Goal: Information Seeking & Learning: Find specific fact

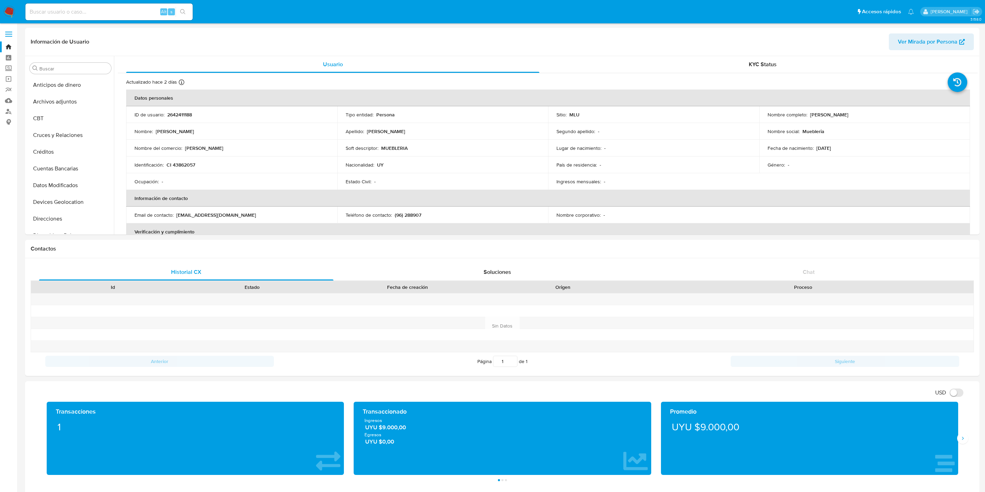
select select "10"
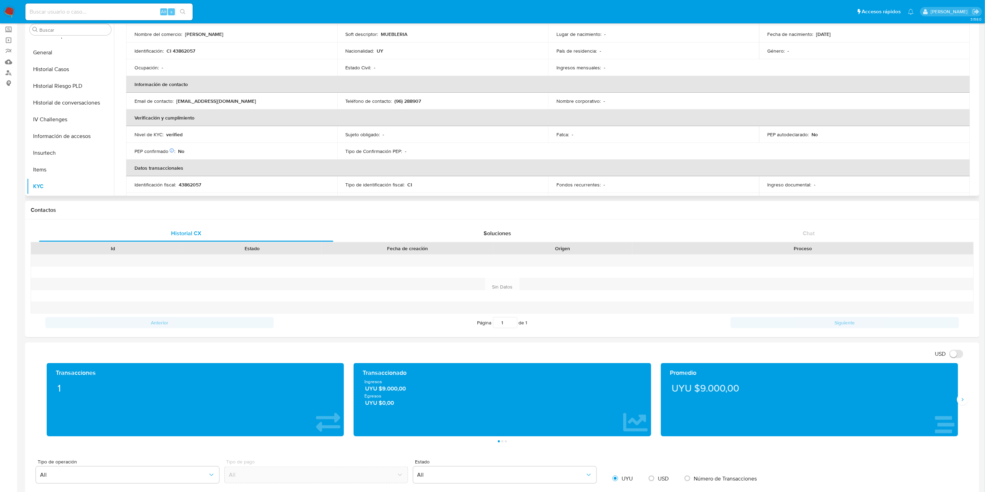
scroll to position [77, 0]
click at [175, 131] on p "verified" at bounding box center [174, 132] width 16 height 6
copy p "verified"
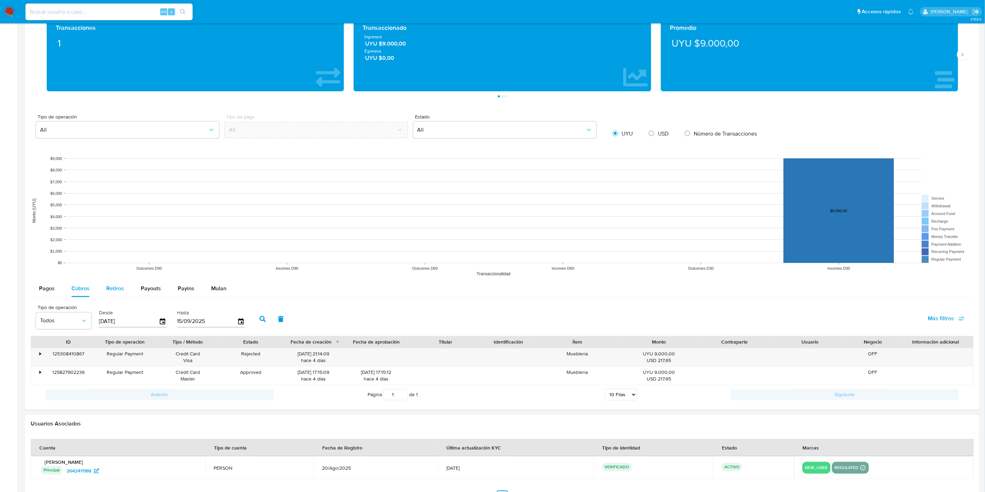
scroll to position [426, 0]
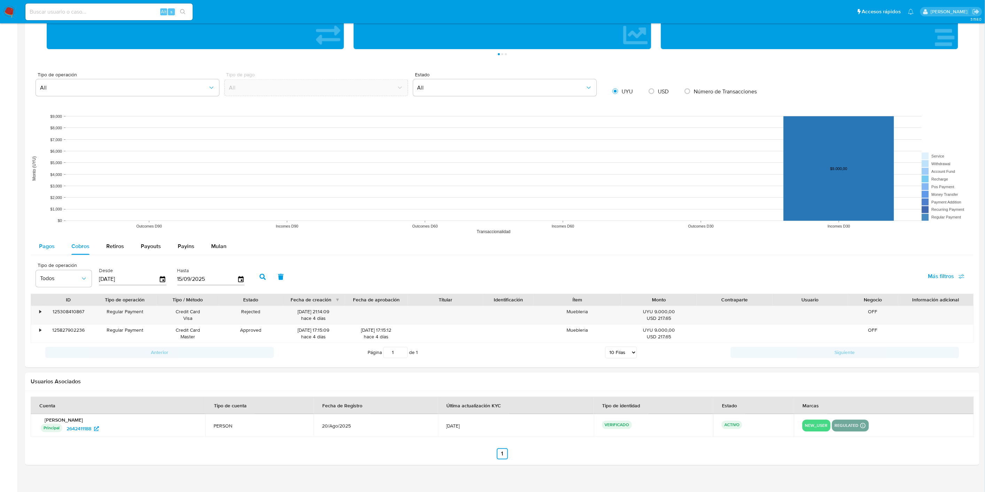
click at [46, 255] on div "Pagos" at bounding box center [47, 246] width 16 height 17
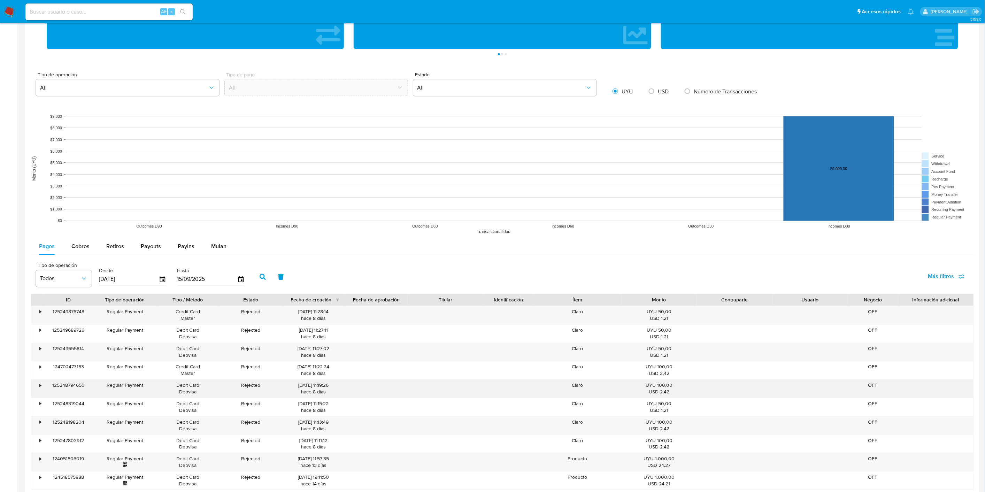
scroll to position [542, 0]
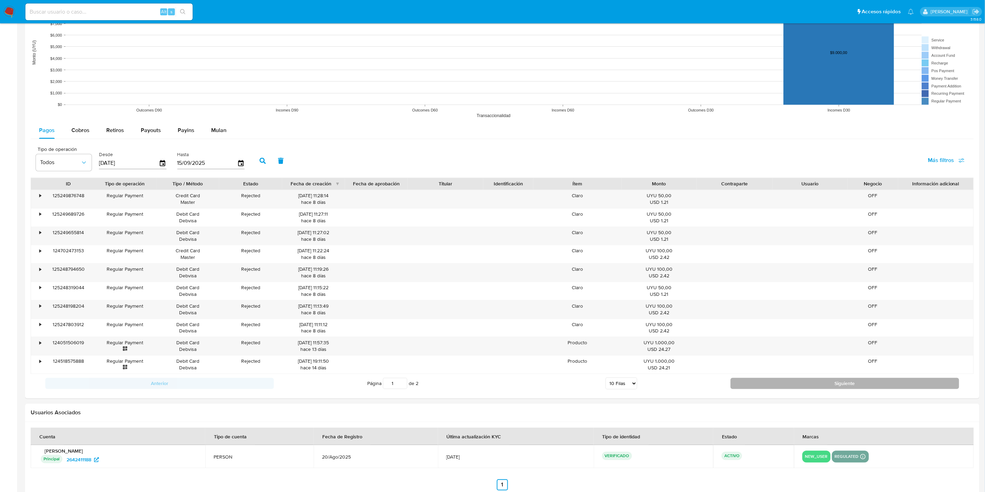
click at [760, 389] on button "Siguiente" at bounding box center [845, 383] width 229 height 11
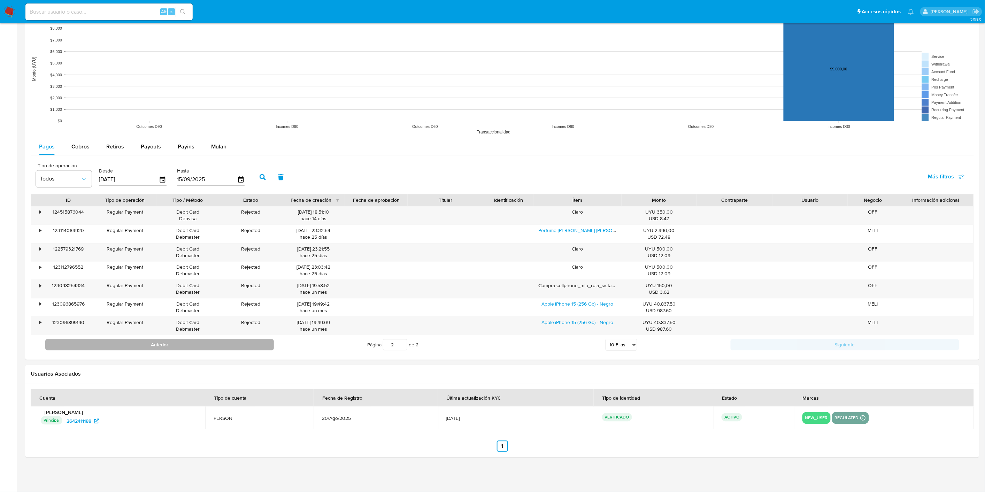
click at [225, 345] on button "Anterior" at bounding box center [159, 344] width 229 height 11
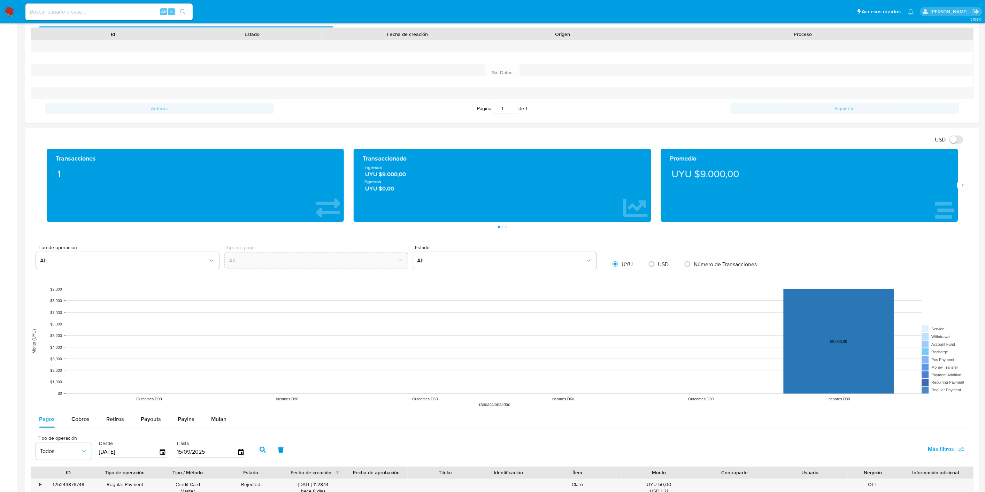
scroll to position [178, 0]
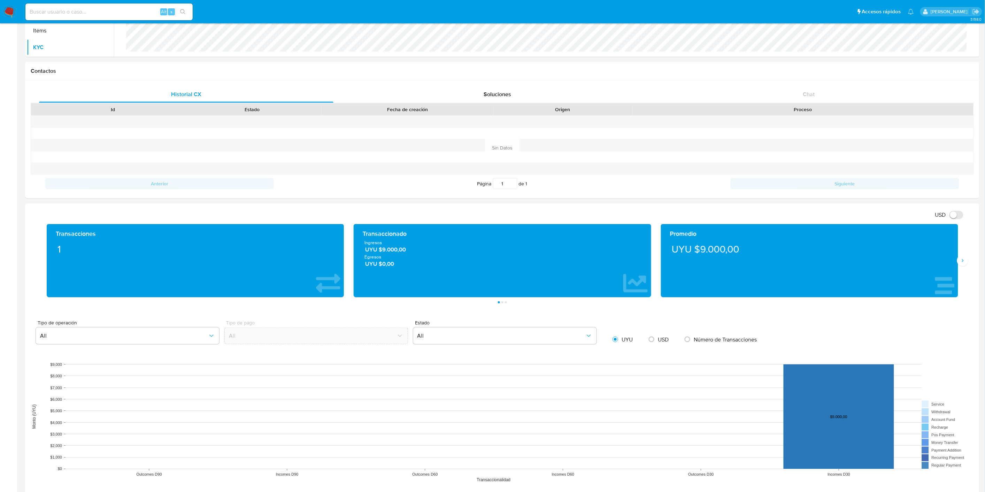
click at [958, 265] on div "Promedio UYU $9.000,00" at bounding box center [809, 260] width 297 height 73
click at [963, 263] on icon "Siguiente" at bounding box center [963, 261] width 6 height 6
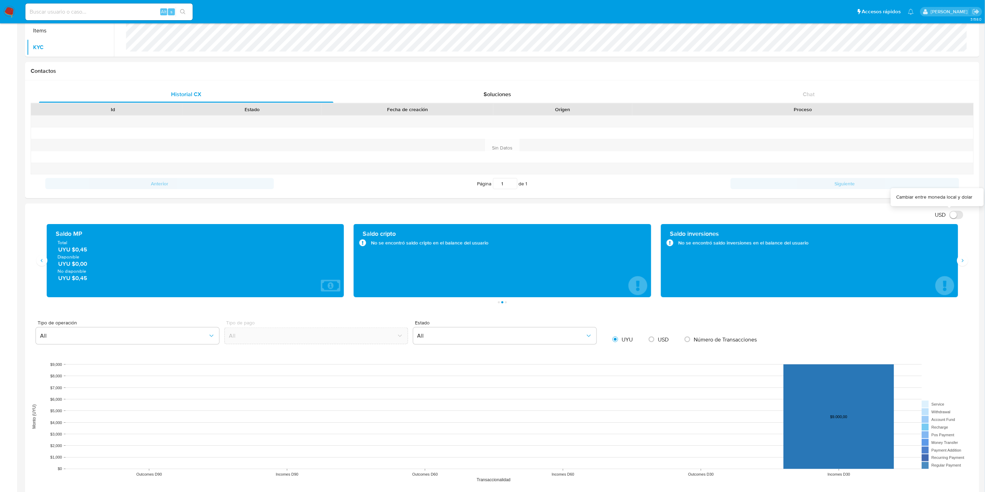
click at [953, 213] on input "USD" at bounding box center [957, 215] width 14 height 8
checkbox input "true"
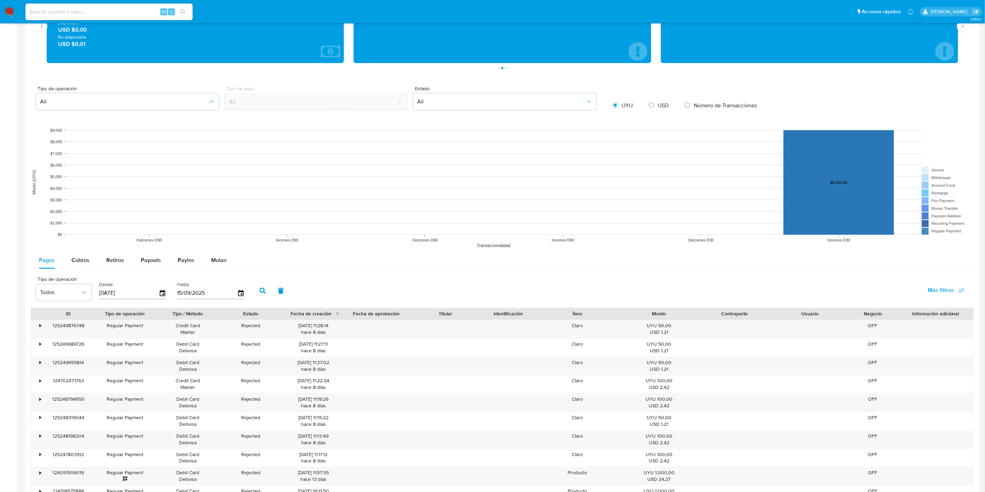
scroll to position [449, 0]
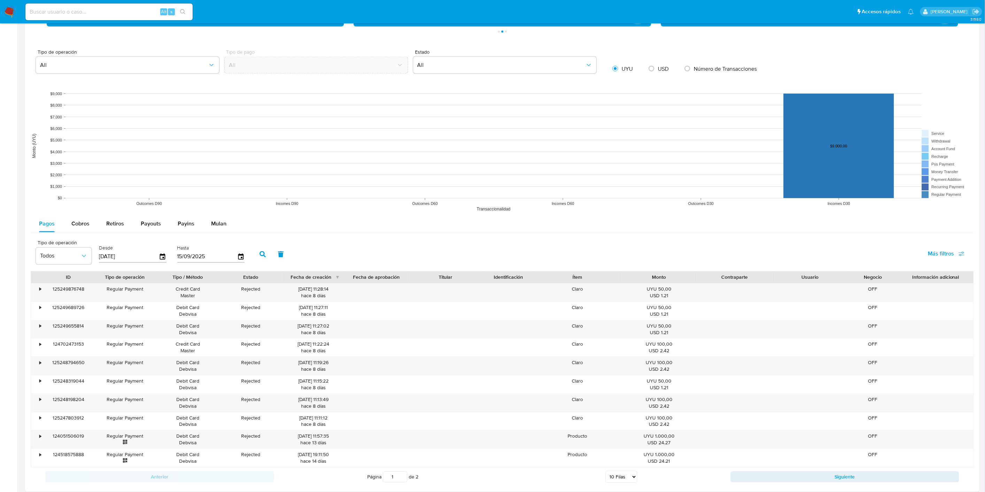
click at [151, 234] on div "Pagos Cobros Retiros Payouts Payins Mulan Tipo de operación Todos Desde [DATE] …" at bounding box center [502, 351] width 943 height 271
click at [148, 228] on span "Payouts" at bounding box center [151, 224] width 20 height 8
select select "10"
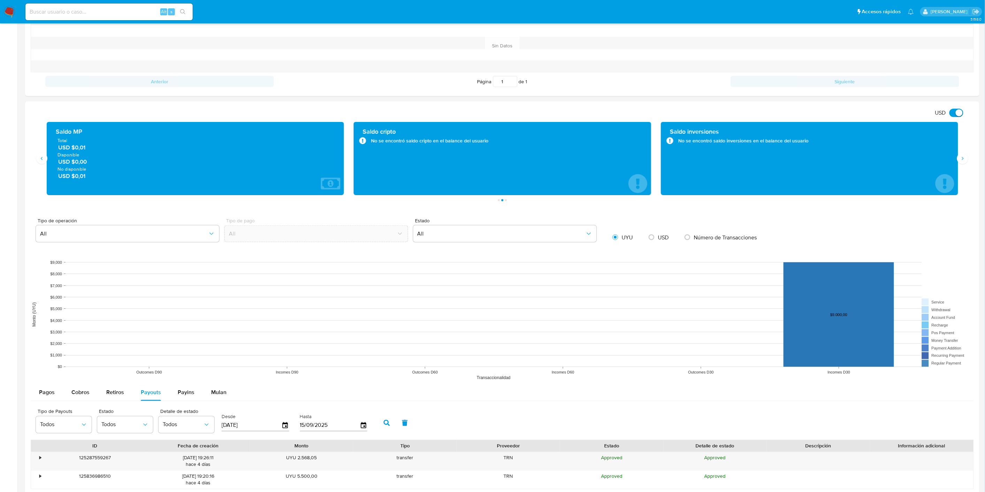
scroll to position [240, 0]
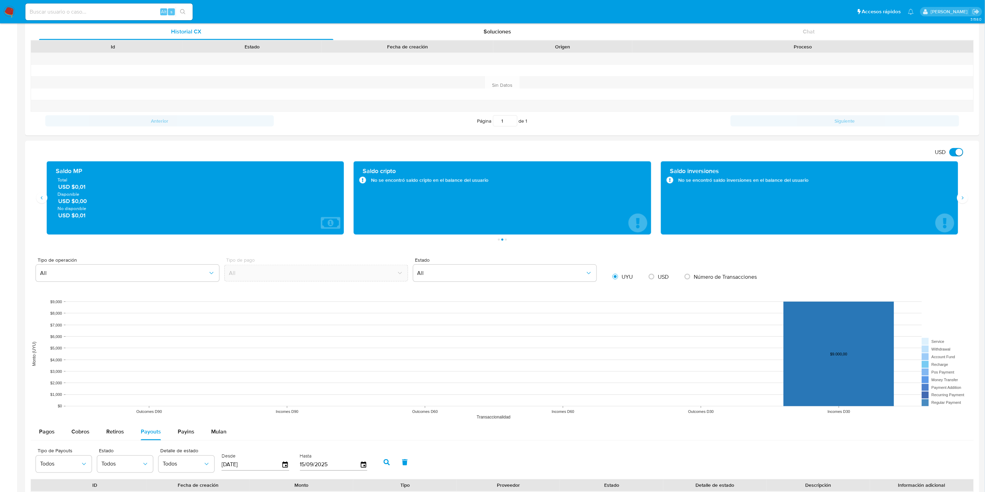
drag, startPoint x: 56, startPoint y: 188, endPoint x: 89, endPoint y: 189, distance: 32.4
click at [89, 189] on div "Total USD $0,01 Disponible USD $0,00 No disponible USD $0,01" at bounding box center [195, 198] width 286 height 43
click at [68, 5] on div "Alt s" at bounding box center [108, 11] width 167 height 17
click at [70, 9] on input at bounding box center [108, 11] width 167 height 9
paste input "2176721435"
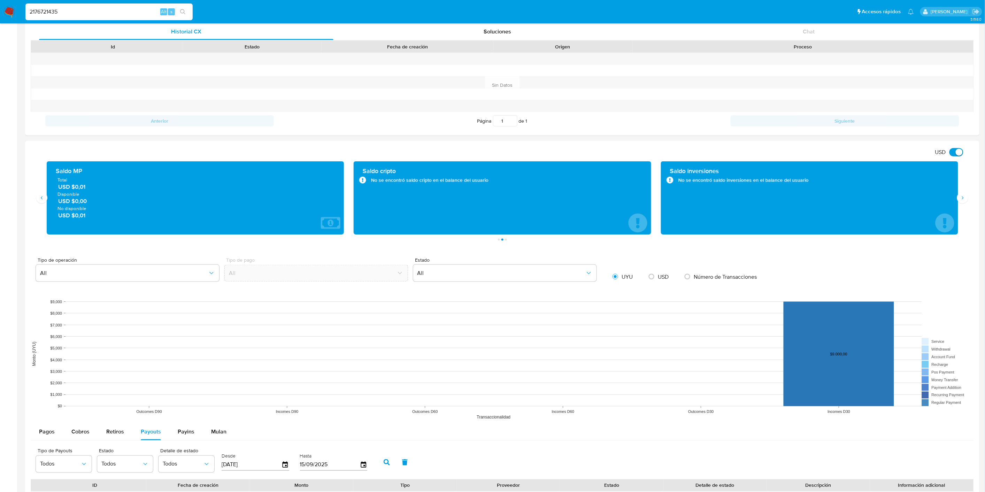
type input "2176721435"
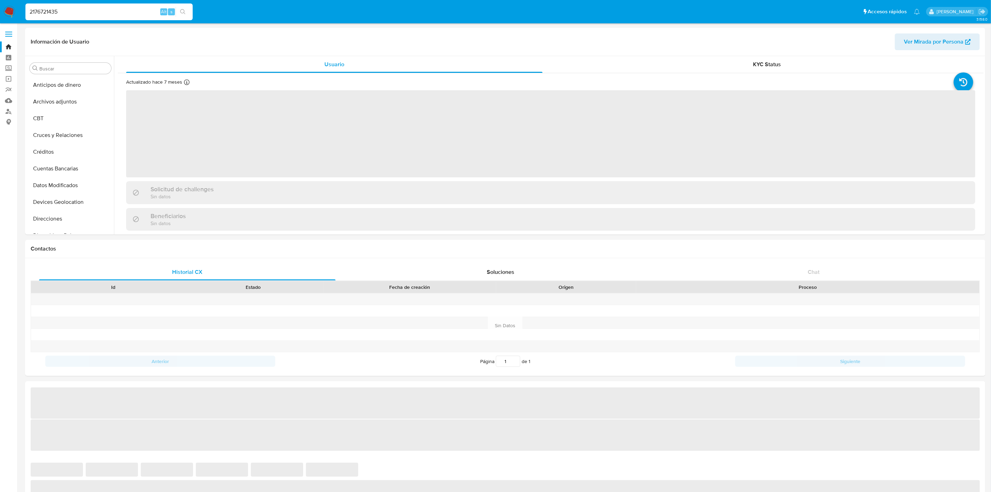
select select "10"
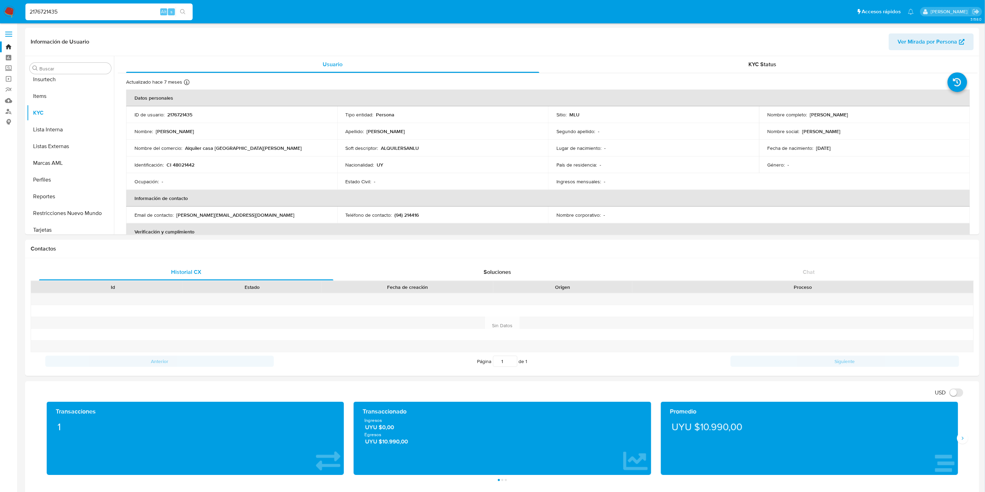
scroll to position [311, 0]
click at [71, 14] on input "2176721435" at bounding box center [108, 11] width 167 height 9
paste input "131672742"
type input "131672742"
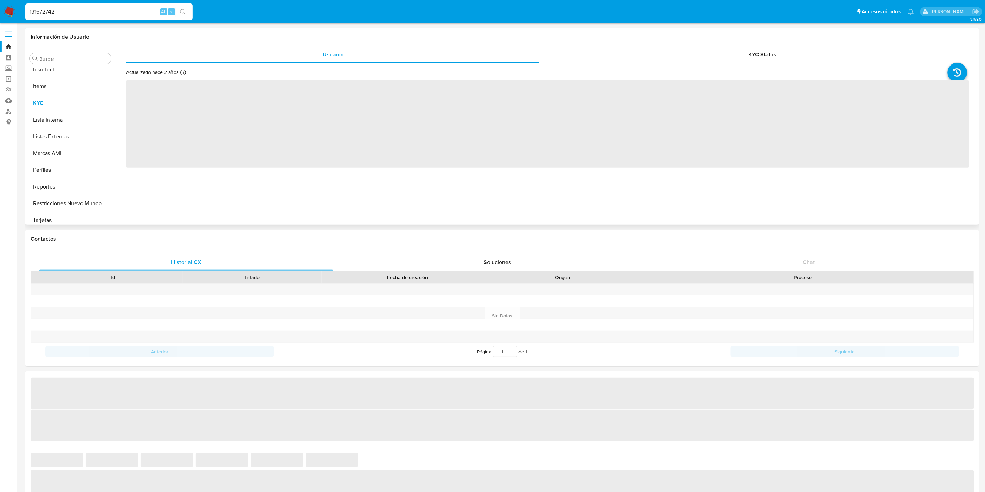
scroll to position [311, 0]
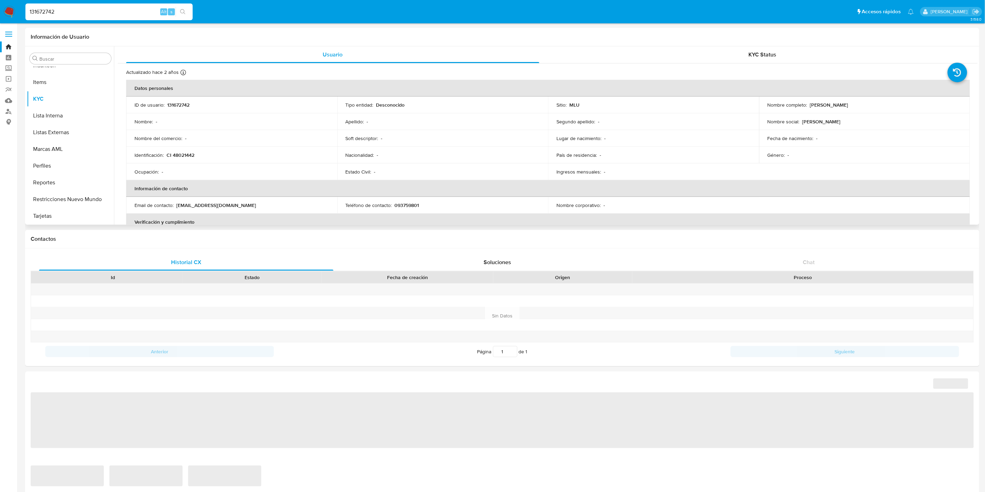
select select "10"
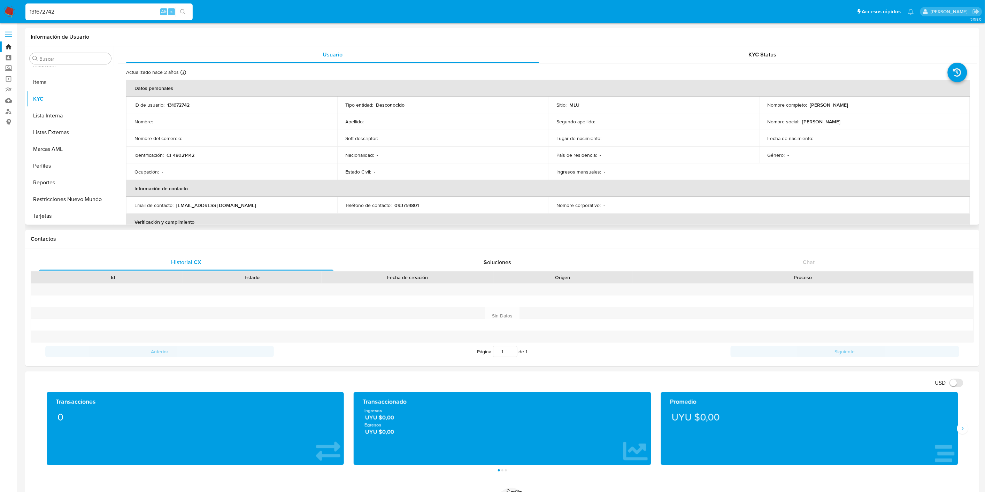
scroll to position [117, 0]
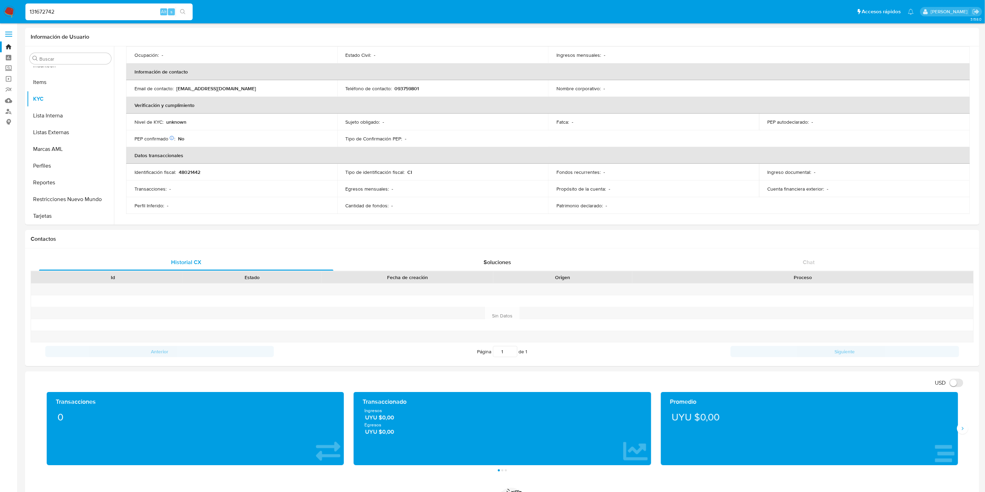
click at [67, 10] on input "131672742" at bounding box center [108, 11] width 167 height 9
paste input "472009700"
type input "472009700"
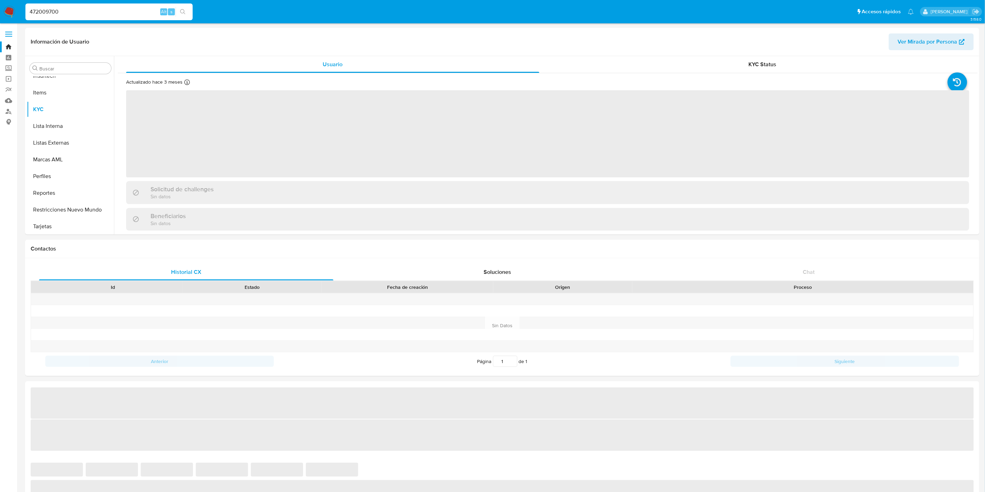
scroll to position [311, 0]
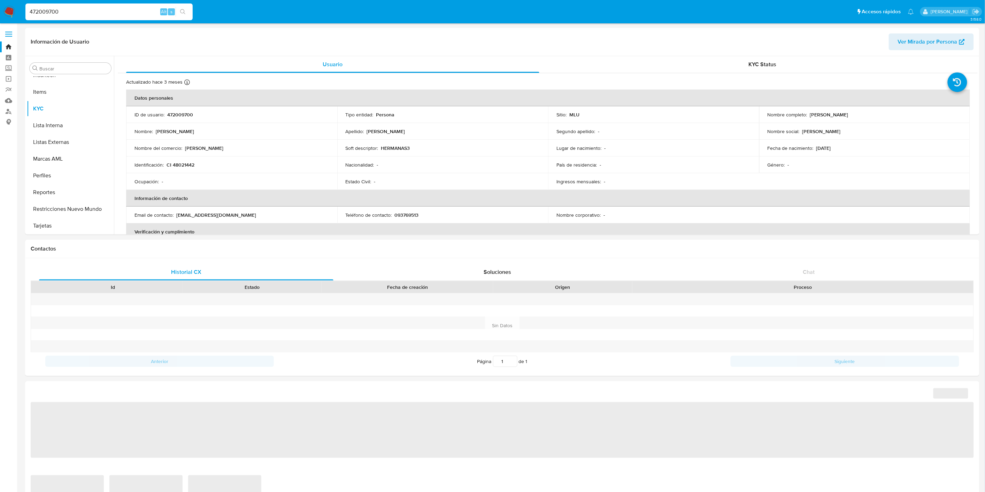
select select "10"
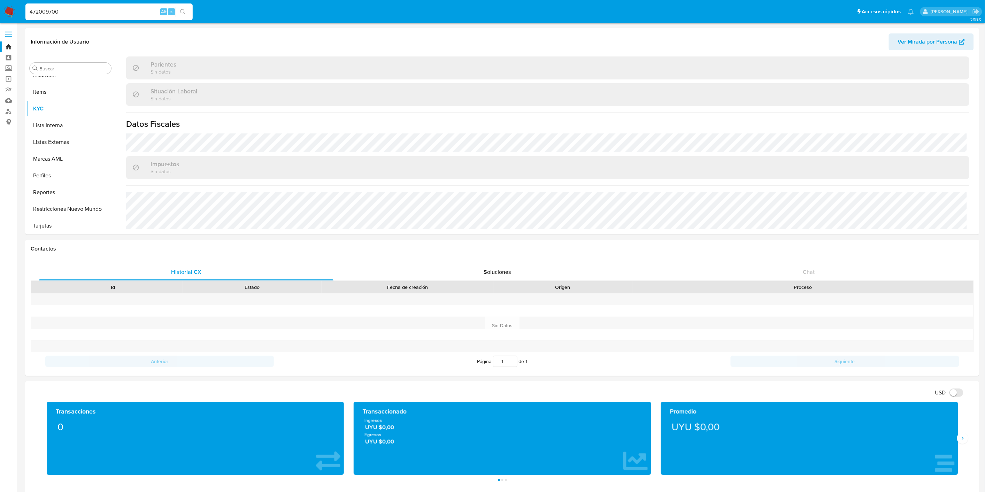
scroll to position [454, 0]
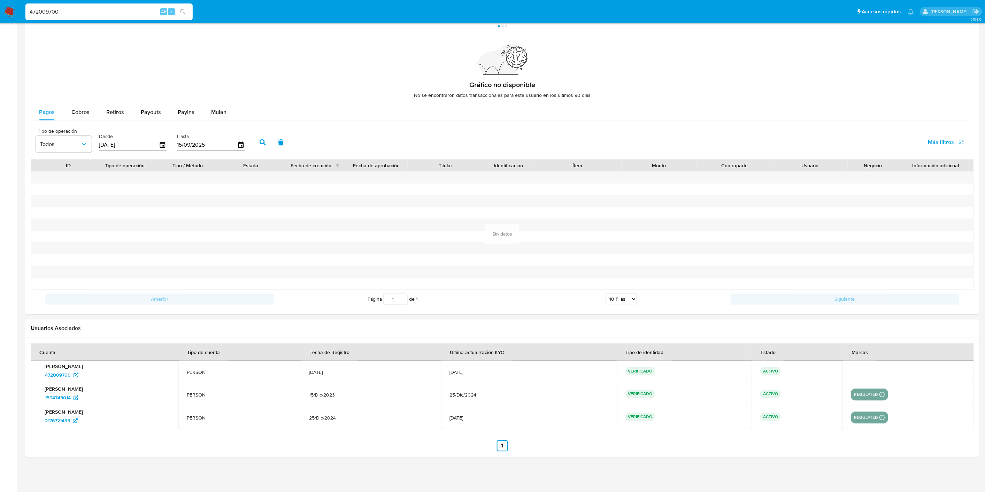
click at [68, 8] on input "472009700" at bounding box center [108, 11] width 167 height 9
paste input "1594745014"
type input "1594745014"
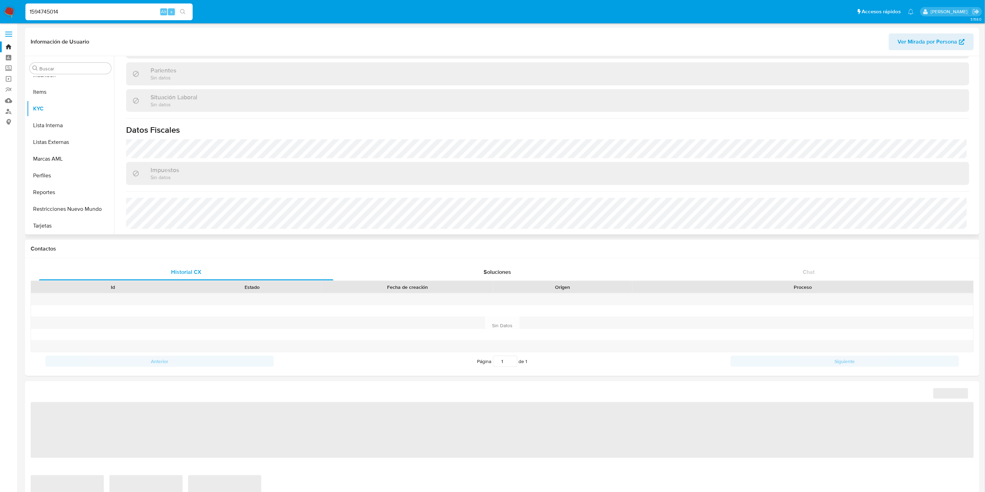
scroll to position [337, 0]
select select "10"
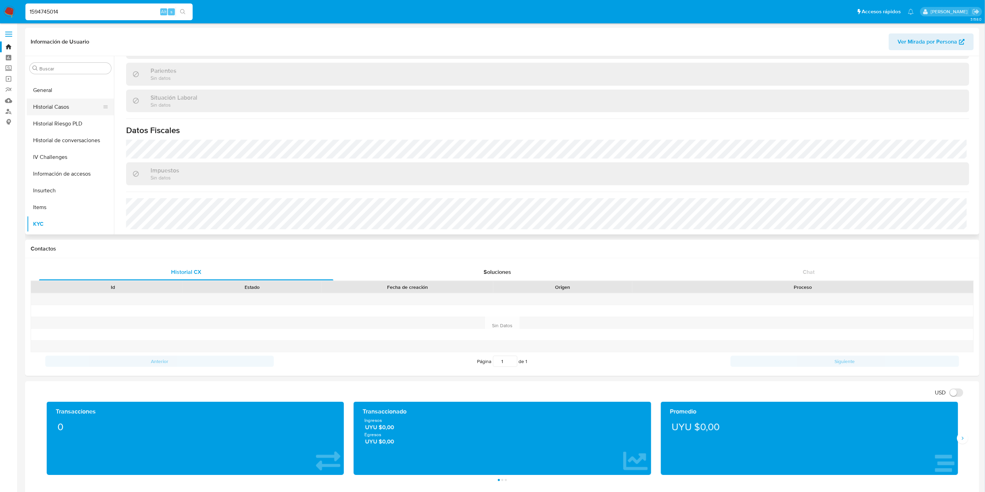
scroll to position [156, 0]
click at [68, 128] on button "General" at bounding box center [68, 130] width 82 height 17
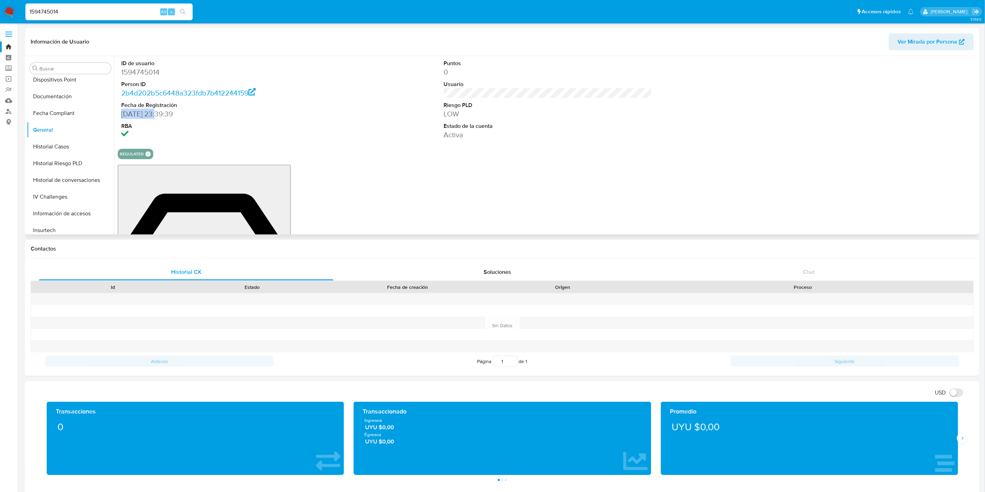
drag, startPoint x: 122, startPoint y: 114, endPoint x: 155, endPoint y: 116, distance: 32.8
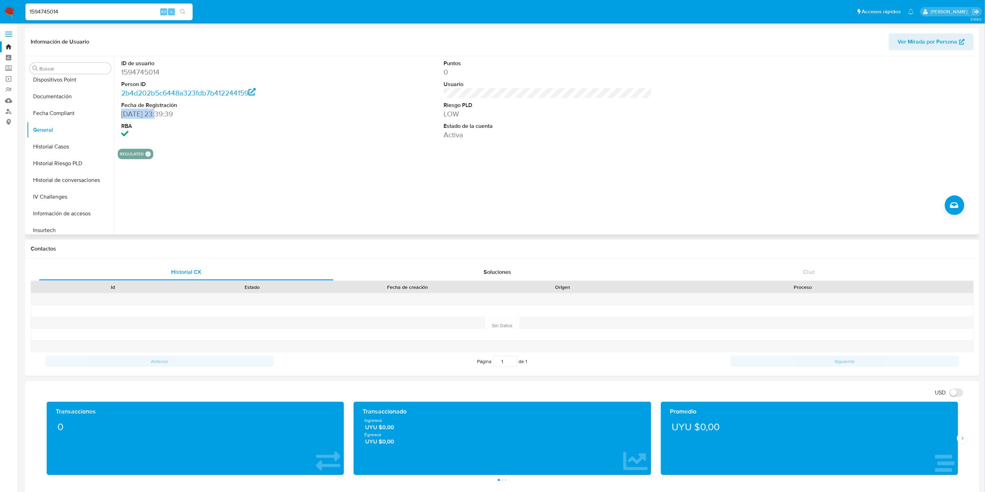
click at [155, 116] on dd "[DATE] 23:39:39" at bounding box center [225, 114] width 208 height 10
copy dd "[DATE]"
click at [51, 114] on button "KYC" at bounding box center [68, 109] width 82 height 17
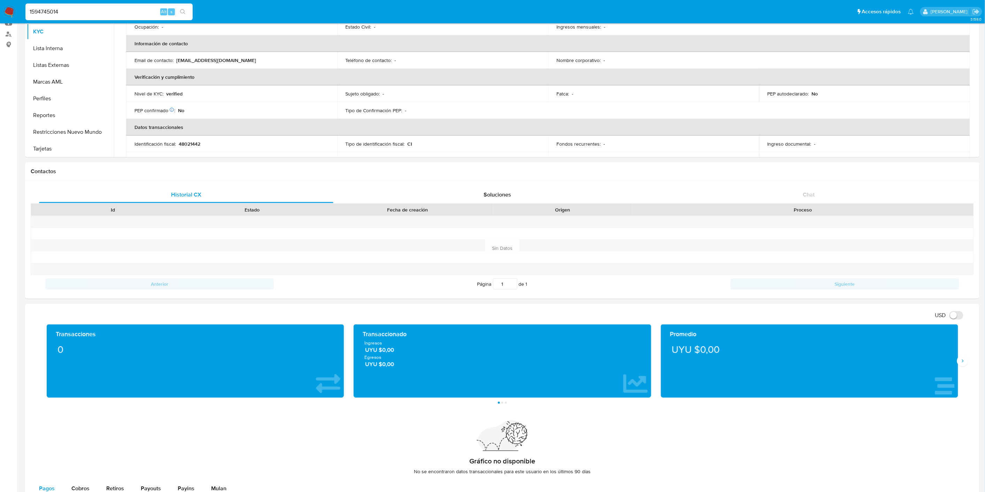
scroll to position [66, 0]
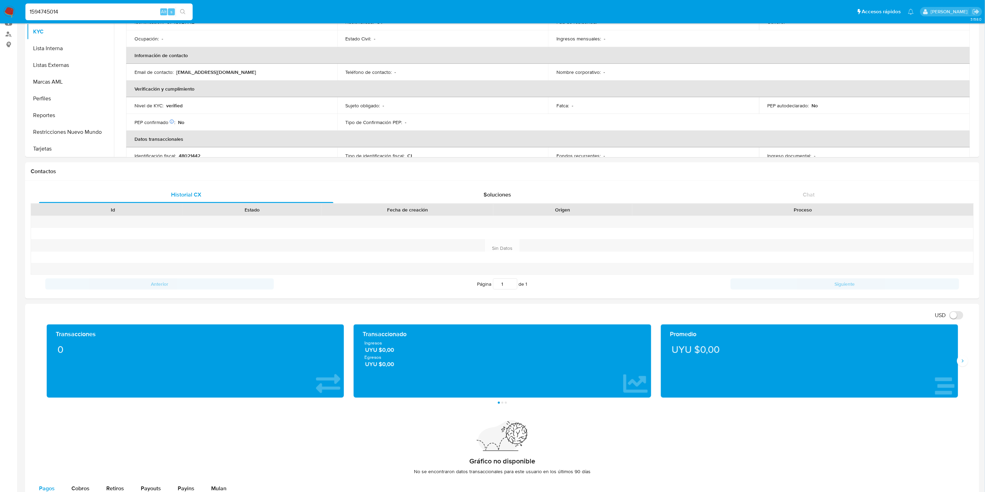
click at [174, 108] on p "verified" at bounding box center [174, 105] width 16 height 6
copy p "verified"
click at [64, 15] on input "1594745014" at bounding box center [108, 11] width 167 height 9
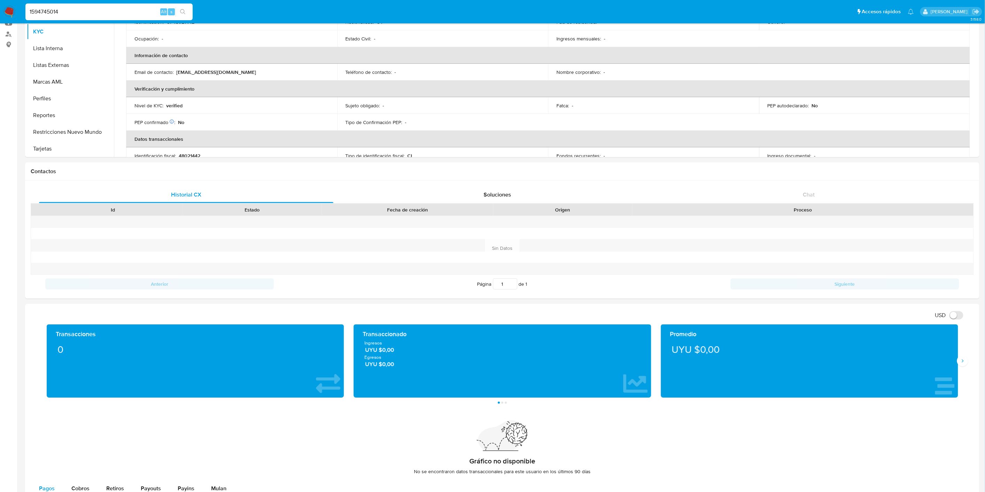
paste input "2176721435"
type input "2176721435"
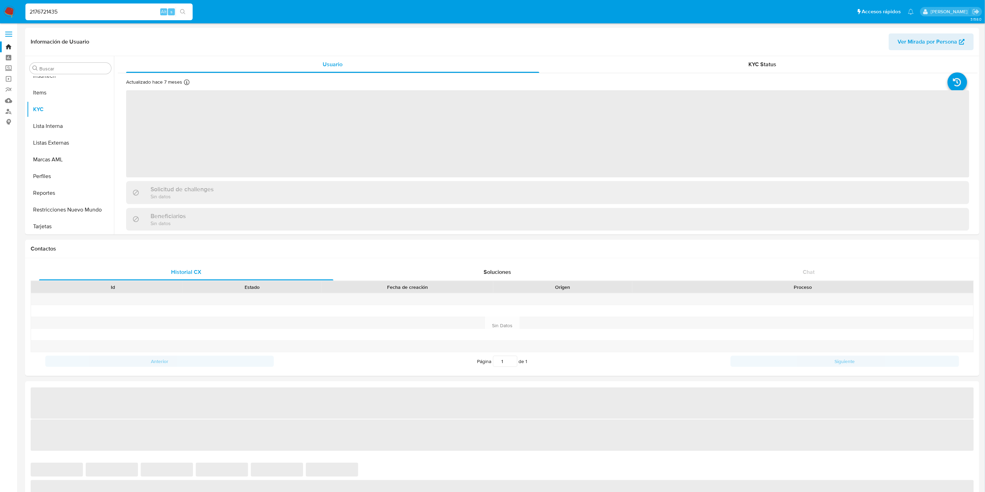
scroll to position [311, 0]
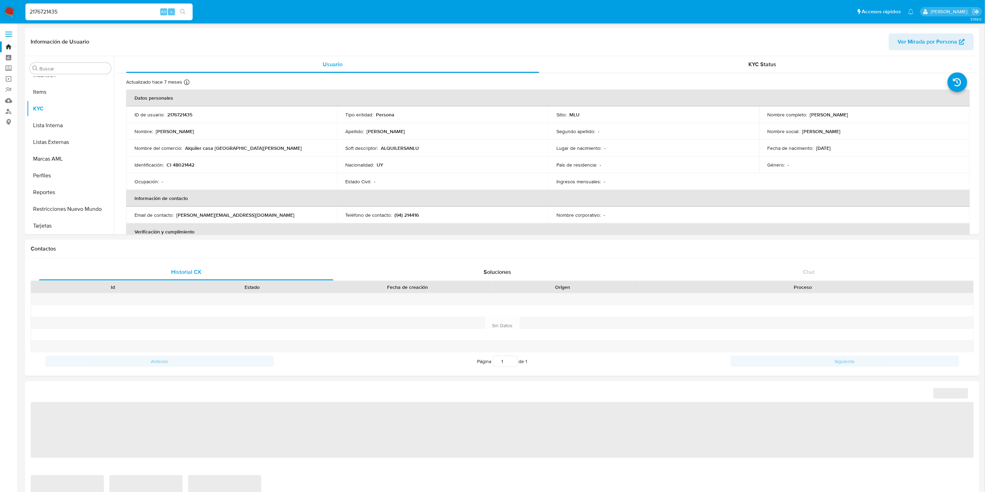
select select "10"
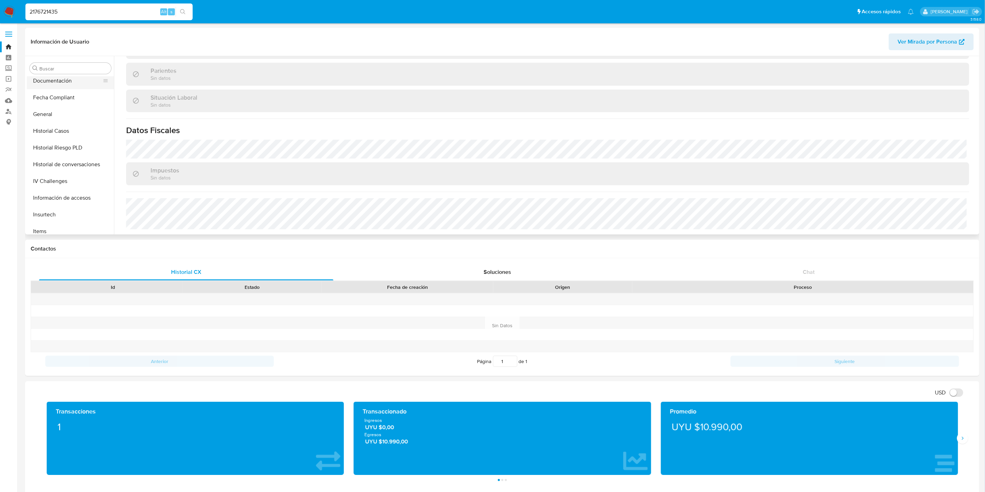
scroll to position [117, 0]
click at [62, 165] on button "General" at bounding box center [68, 168] width 82 height 17
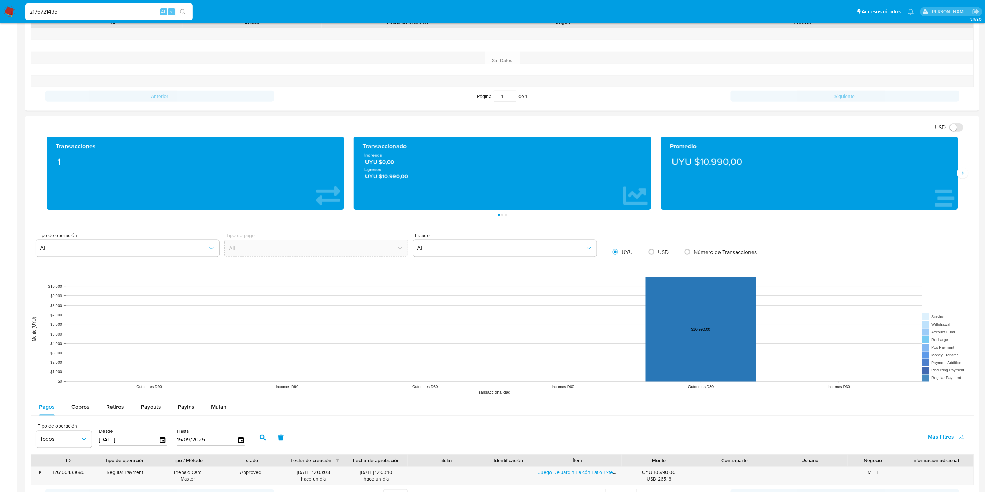
scroll to position [387, 0]
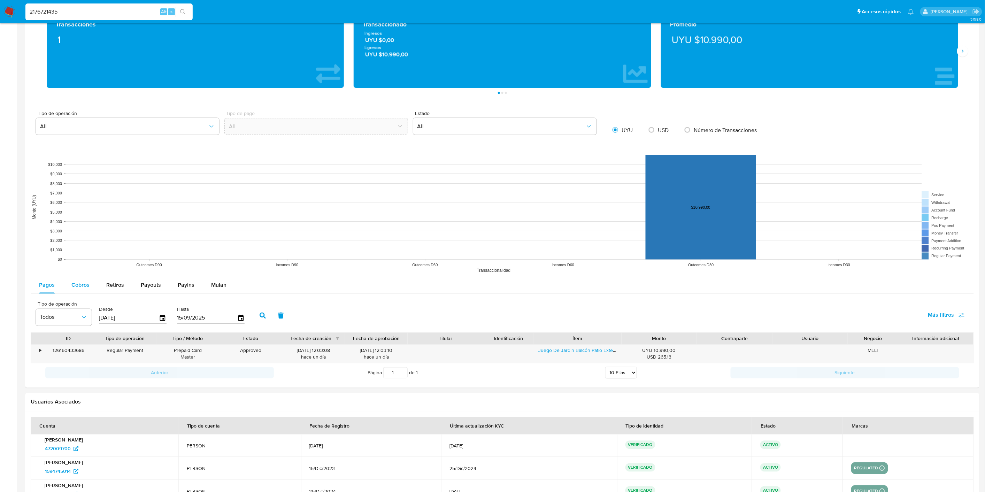
click at [92, 288] on button "Cobros" at bounding box center [80, 285] width 35 height 17
select select "10"
